Goal: Task Accomplishment & Management: Complete application form

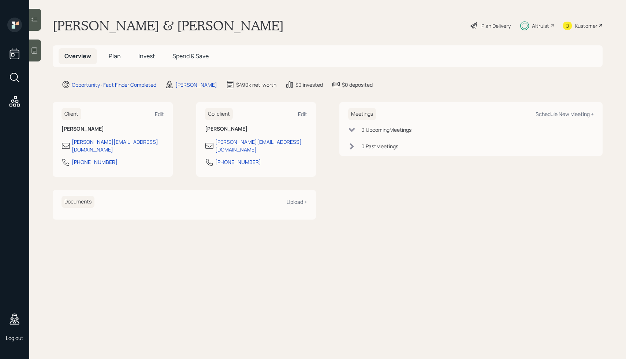
click at [288, 42] on main "[PERSON_NAME] & [PERSON_NAME] Demo Plan Delivery Altruist Kustomer Overview Pla…" at bounding box center [327, 179] width 597 height 359
click at [485, 23] on div "Plan Delivery" at bounding box center [495, 26] width 29 height 8
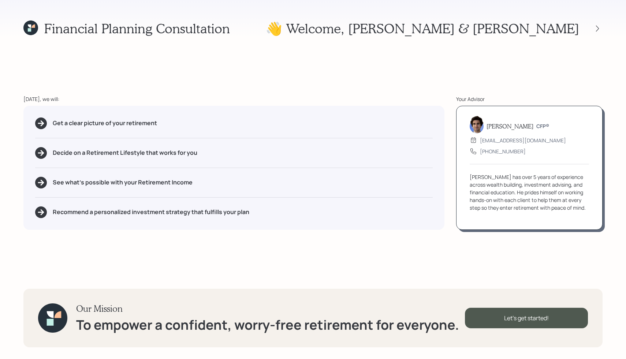
click at [368, 31] on div "Financial Planning Consultation 👋 Welcome , [PERSON_NAME] & [PERSON_NAME]" at bounding box center [312, 28] width 579 height 16
click at [597, 29] on icon at bounding box center [597, 28] width 7 height 7
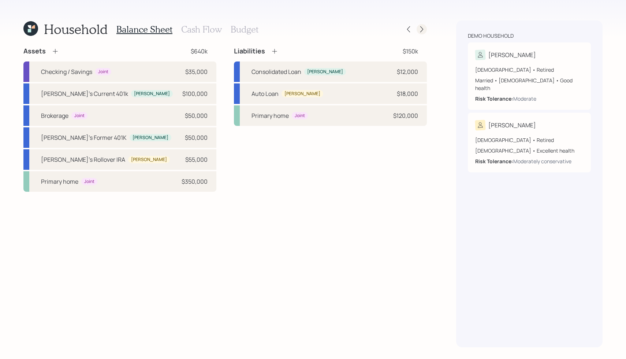
click at [421, 27] on icon at bounding box center [421, 29] width 3 height 6
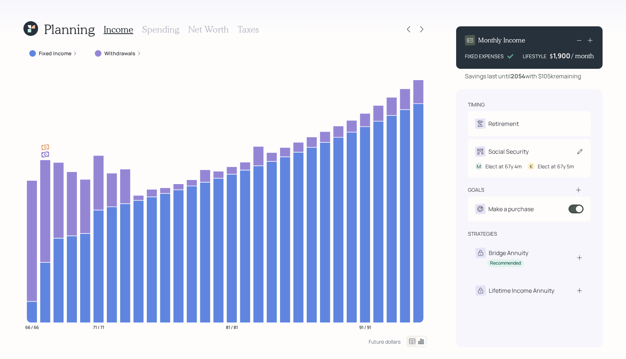
click at [492, 156] on div "Social Security" at bounding box center [508, 151] width 40 height 9
select select "4"
select select "5"
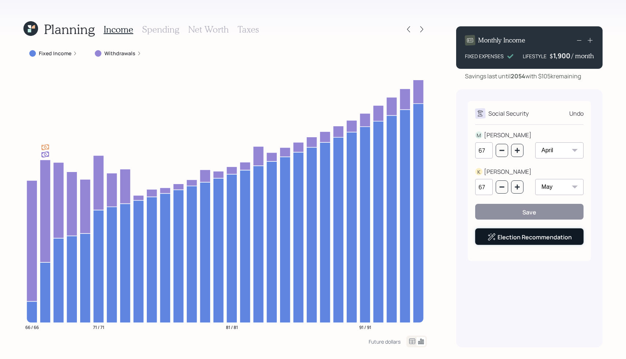
click at [504, 240] on link "Election Recommendation" at bounding box center [534, 237] width 74 height 8
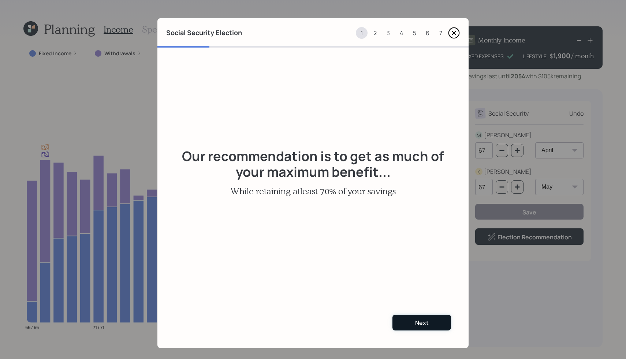
click at [429, 326] on button "Next" at bounding box center [421, 323] width 59 height 16
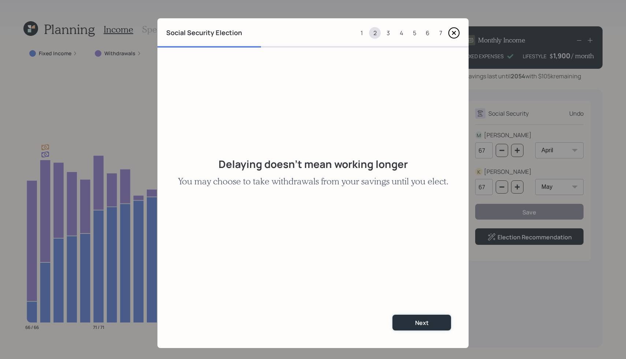
click at [429, 326] on button "Next" at bounding box center [421, 323] width 59 height 16
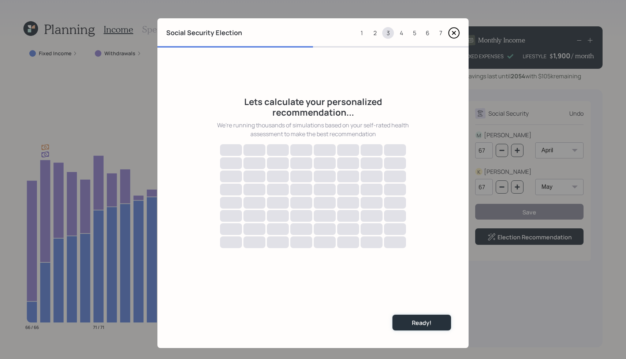
click at [429, 326] on div "Ready!" at bounding box center [422, 323] width 20 height 8
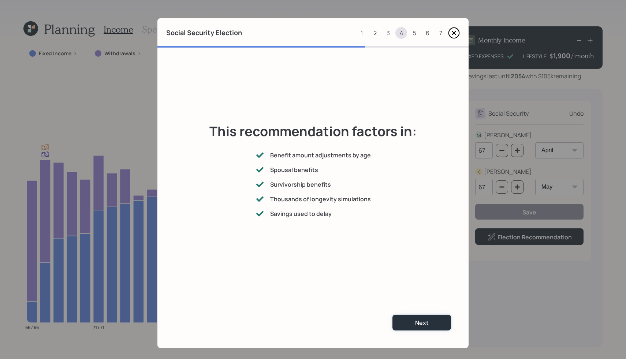
click at [429, 326] on button "Next" at bounding box center [421, 323] width 59 height 16
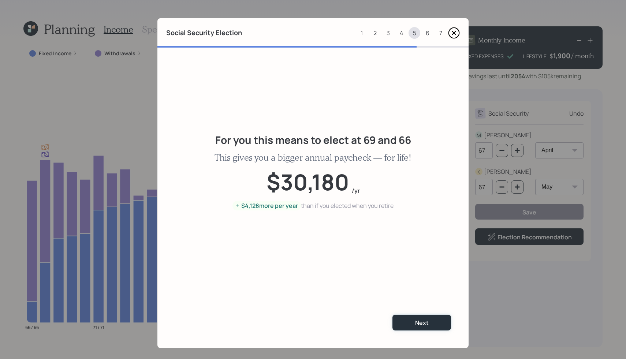
click at [429, 326] on button "Next" at bounding box center [421, 323] width 59 height 16
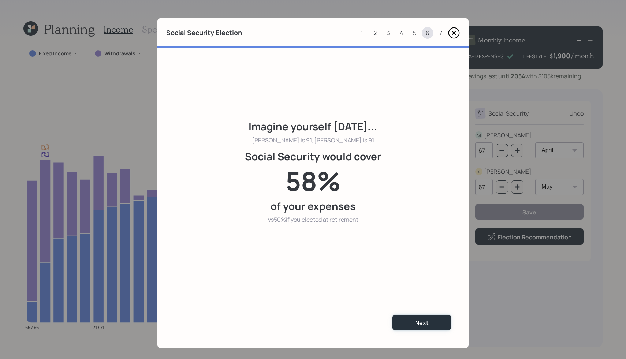
drag, startPoint x: 429, startPoint y: 326, endPoint x: 426, endPoint y: 220, distance: 106.2
click at [426, 223] on div "Imagine yourself [DATE]... [PERSON_NAME] is 91, [PERSON_NAME] is 91 Social Secu…" at bounding box center [312, 198] width 311 height 301
click at [406, 325] on button "Next" at bounding box center [421, 323] width 59 height 16
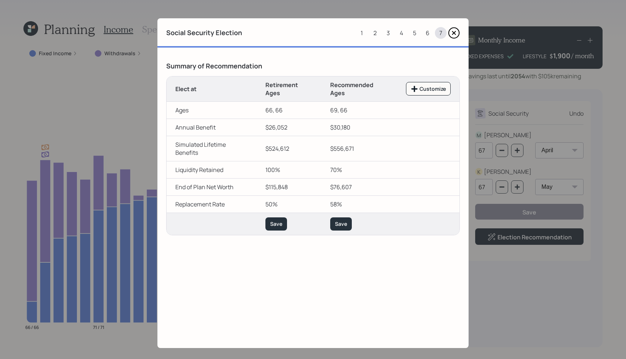
click at [455, 33] on icon at bounding box center [454, 33] width 12 height 12
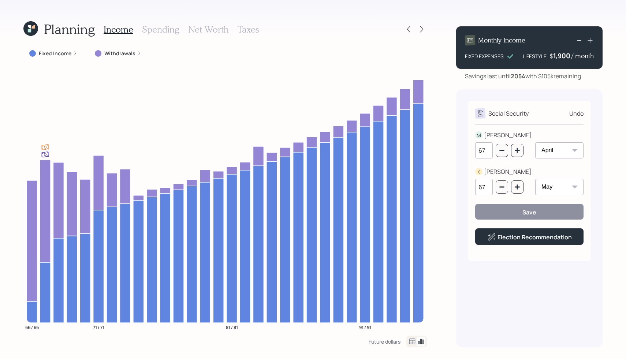
click at [148, 28] on h3 "Spending" at bounding box center [160, 29] width 37 height 11
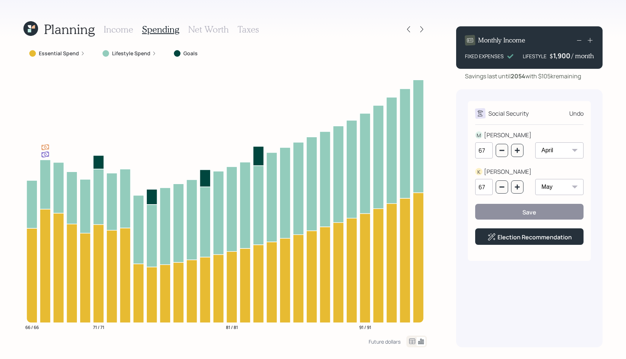
click at [113, 31] on h3 "Income" at bounding box center [119, 29] width 30 height 11
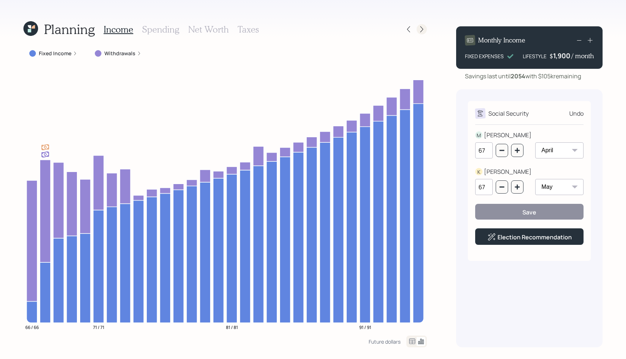
click at [422, 28] on icon at bounding box center [421, 29] width 3 height 6
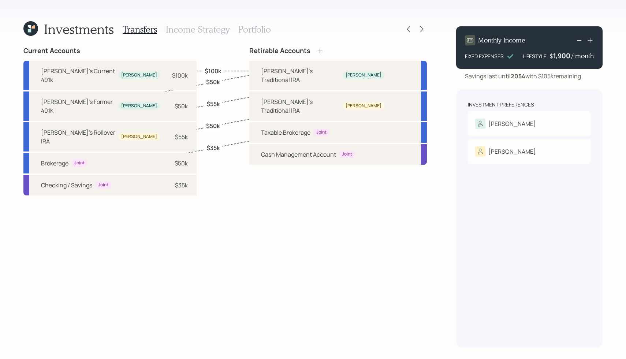
click at [35, 26] on icon at bounding box center [30, 28] width 15 height 15
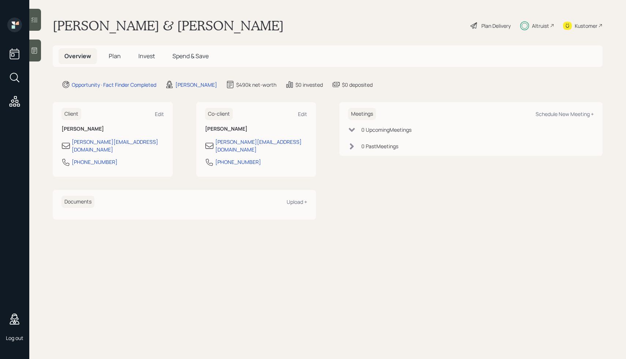
click at [111, 58] on span "Plan" at bounding box center [115, 56] width 12 height 8
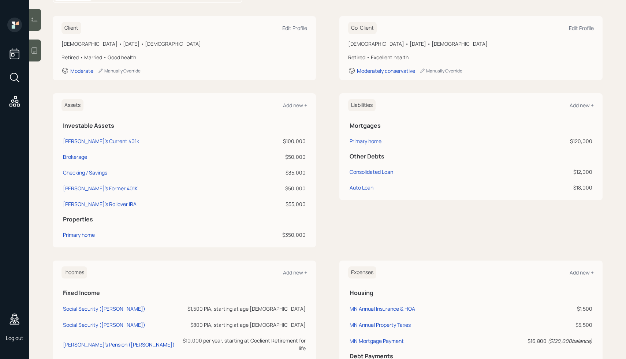
scroll to position [95, 0]
click at [89, 142] on div "[PERSON_NAME]'s Current 401k" at bounding box center [101, 141] width 76 height 8
select select "company_sponsored"
select select "balanced"
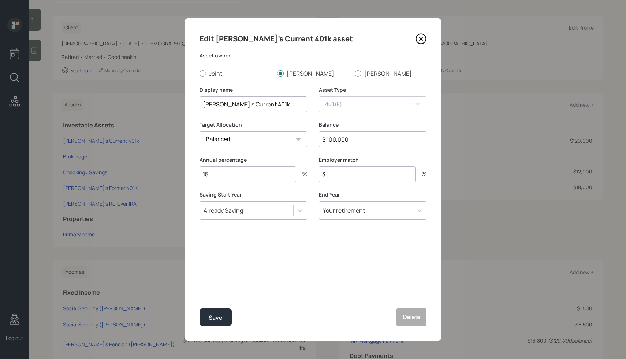
click at [331, 139] on input "$ 100,000" at bounding box center [373, 139] width 108 height 16
type input "$ 175,000"
click at [205, 318] on button "Save" at bounding box center [216, 318] width 32 height 18
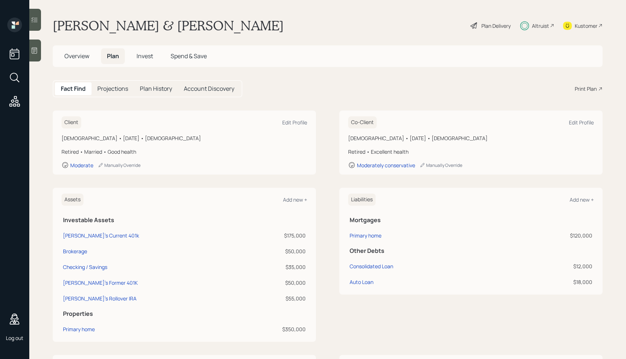
click at [482, 26] on div "Plan Delivery" at bounding box center [495, 26] width 29 height 8
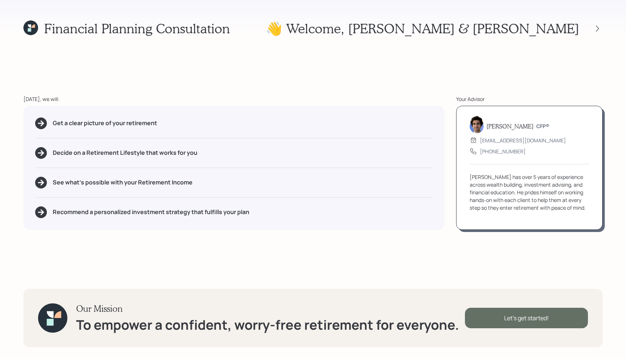
click at [497, 317] on div "Let's get started!" at bounding box center [526, 318] width 123 height 20
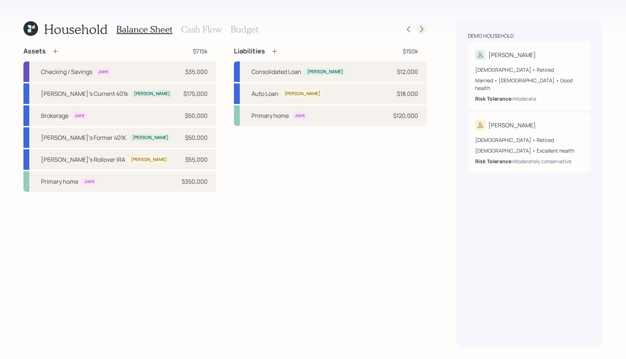
click at [420, 27] on icon at bounding box center [421, 29] width 7 height 7
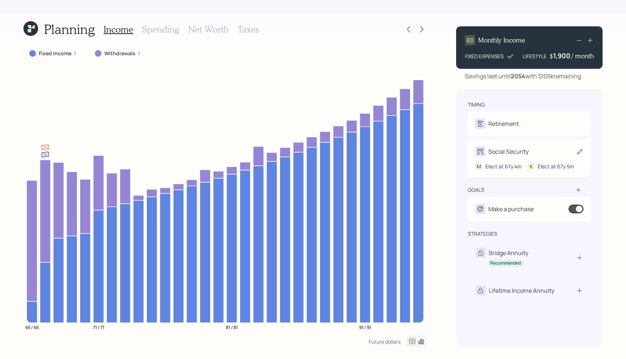
click at [492, 145] on div "Social Security M Elect at 67y 4m K Elect at 67y 5m" at bounding box center [529, 158] width 123 height 38
select select "4"
select select "5"
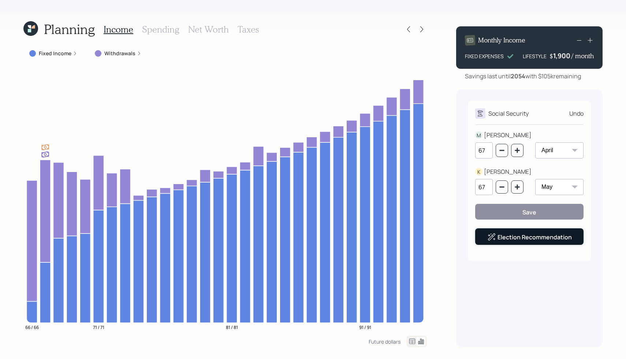
click at [504, 236] on link "Election Recommendation" at bounding box center [534, 237] width 74 height 8
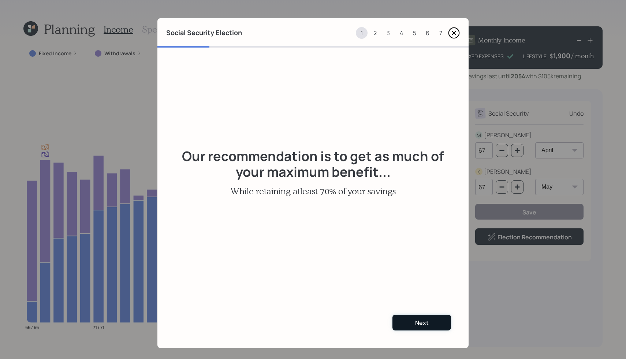
click at [421, 322] on div "Next" at bounding box center [422, 323] width 14 height 8
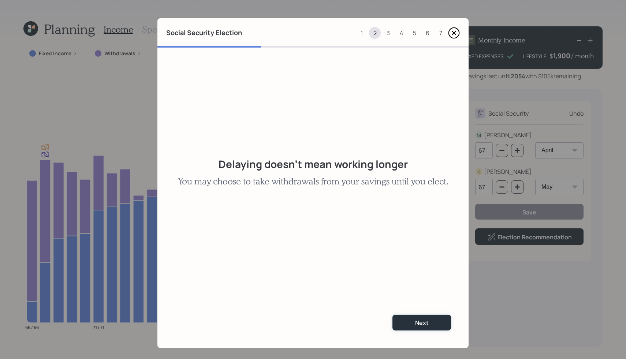
click at [421, 322] on div "Next" at bounding box center [422, 323] width 14 height 8
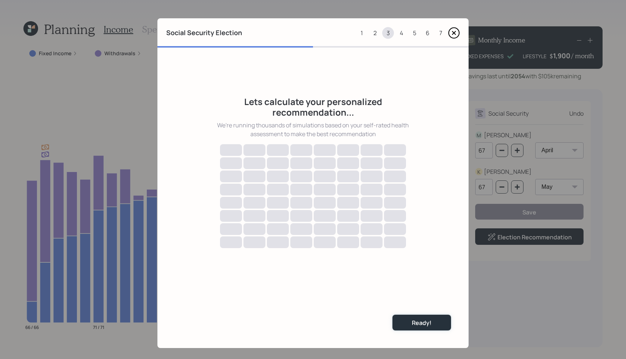
click at [421, 322] on div "Ready!" at bounding box center [422, 323] width 20 height 8
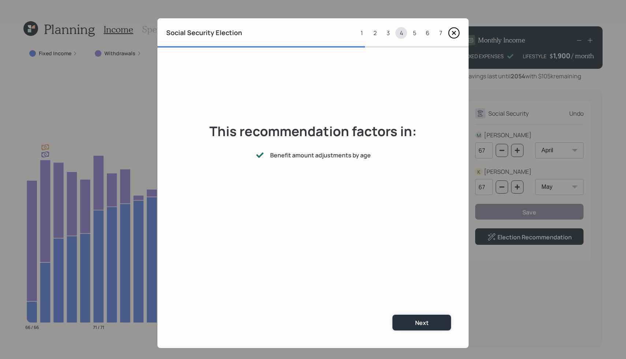
click at [421, 322] on div "Next" at bounding box center [422, 323] width 14 height 8
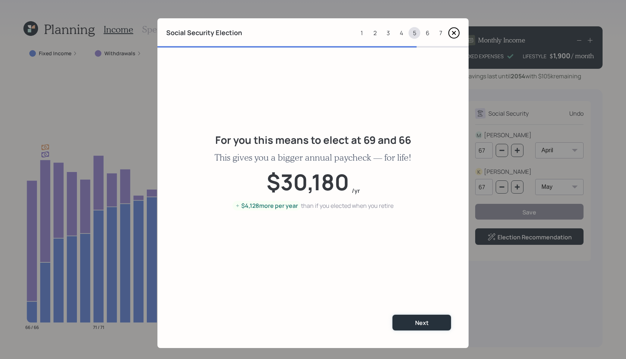
click at [421, 322] on div "Next" at bounding box center [422, 323] width 14 height 8
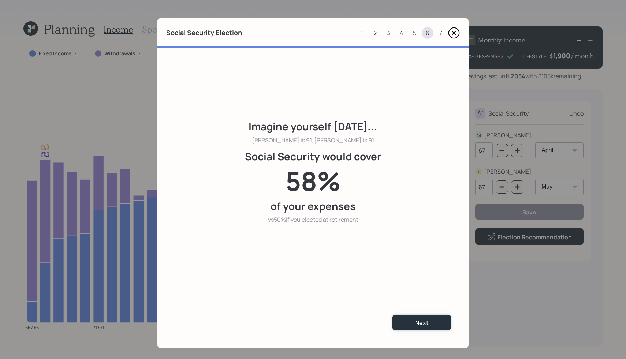
click at [421, 322] on div "Next" at bounding box center [422, 323] width 14 height 8
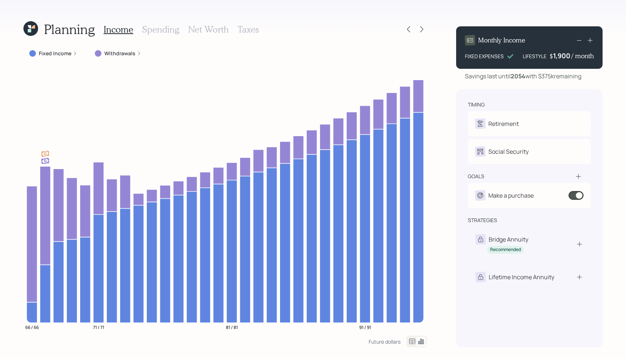
click at [496, 160] on div "Elect at 67y 4m" at bounding box center [503, 161] width 36 height 8
select select "4"
select select "5"
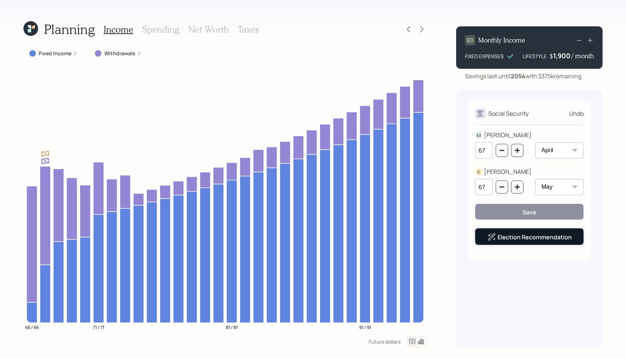
click at [504, 236] on link "Election Recommendation" at bounding box center [534, 237] width 74 height 8
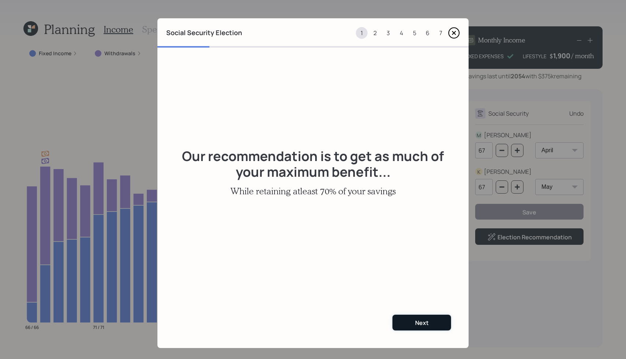
click at [407, 323] on button "Next" at bounding box center [421, 323] width 59 height 16
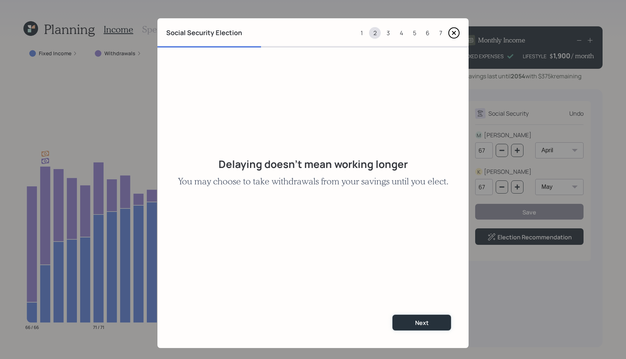
click at [407, 323] on button "Next" at bounding box center [421, 323] width 59 height 16
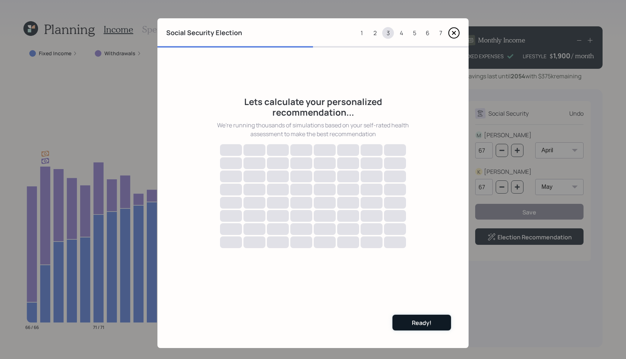
click at [422, 327] on div "Ready!" at bounding box center [422, 323] width 20 height 8
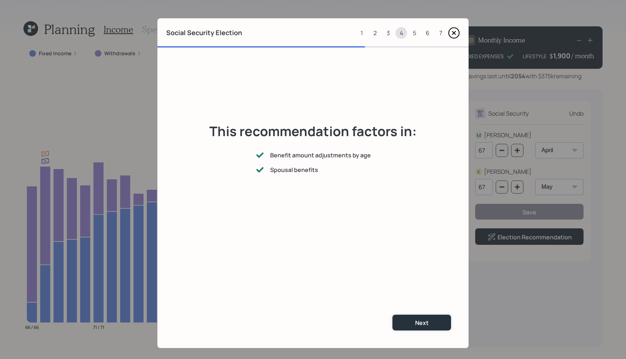
click at [422, 327] on div "Next" at bounding box center [422, 323] width 14 height 8
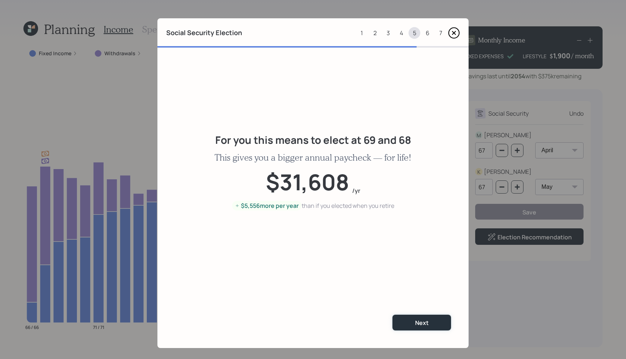
click at [422, 327] on div "Next" at bounding box center [422, 323] width 14 height 8
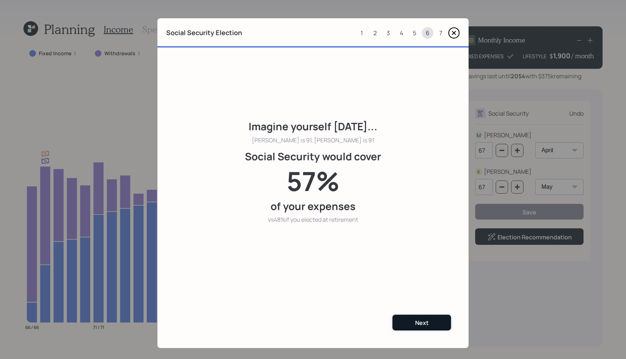
click at [422, 324] on div "Next" at bounding box center [422, 323] width 14 height 8
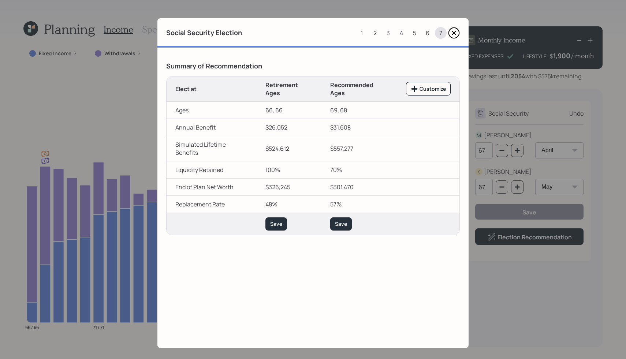
click at [453, 33] on icon at bounding box center [453, 32] width 3 height 3
